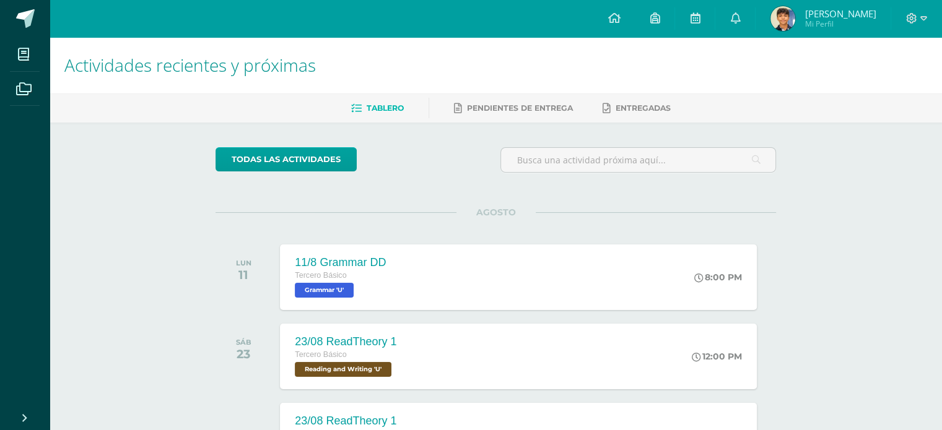
click at [865, 14] on span "[PERSON_NAME]" at bounding box center [840, 13] width 71 height 12
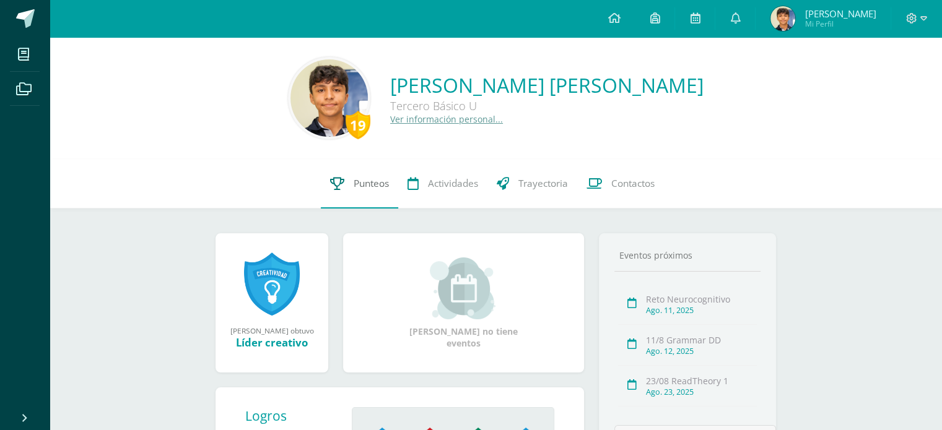
click at [394, 196] on link "Punteos" at bounding box center [359, 184] width 77 height 50
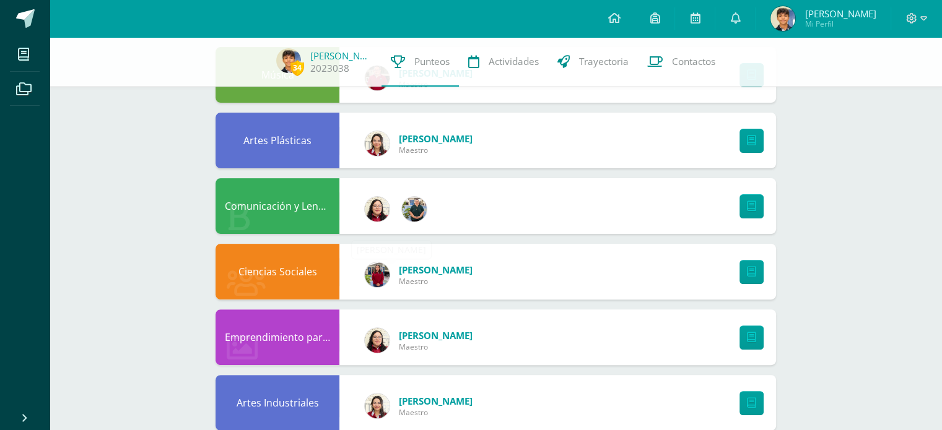
scroll to position [743, 0]
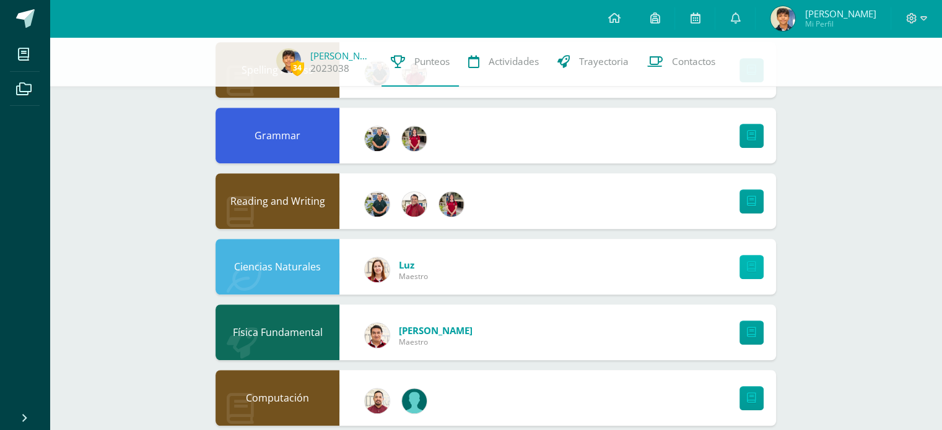
click at [747, 269] on icon at bounding box center [751, 267] width 9 height 11
